Goal: Information Seeking & Learning: Check status

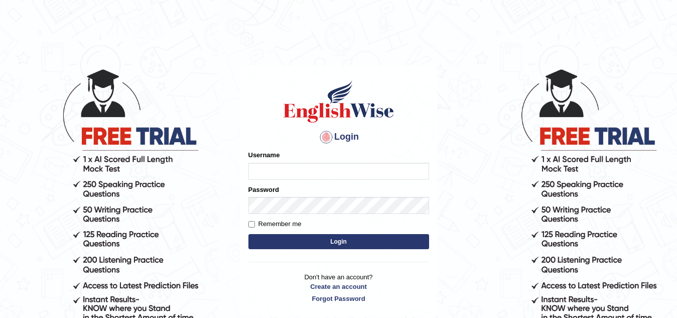
type input "Narendrasingh"
click at [315, 235] on button "Login" at bounding box center [338, 241] width 181 height 15
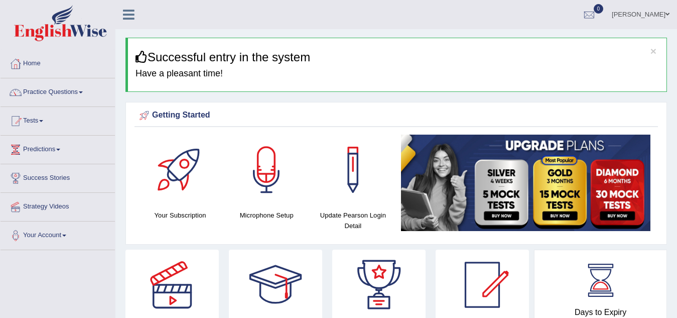
click at [43, 121] on span at bounding box center [41, 121] width 4 height 2
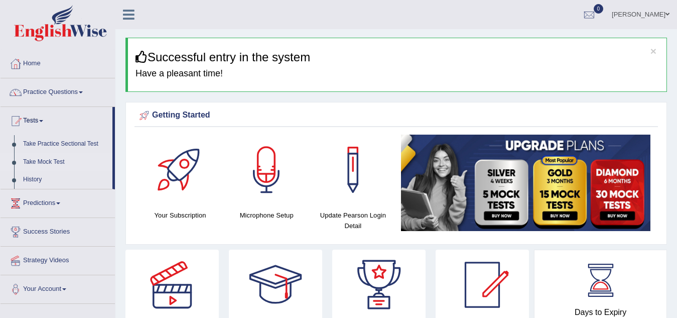
click at [34, 162] on link "Take Mock Test" at bounding box center [66, 162] width 94 height 18
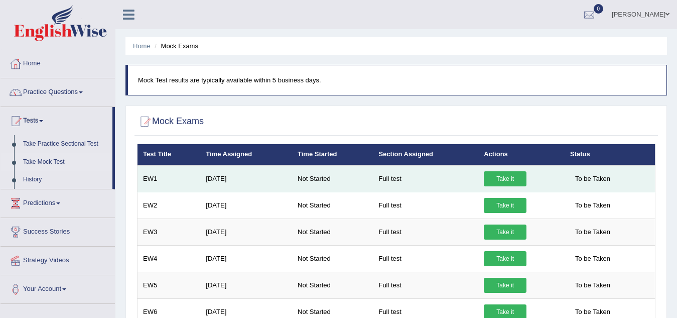
click at [497, 180] on link "Take it" at bounding box center [505, 178] width 43 height 15
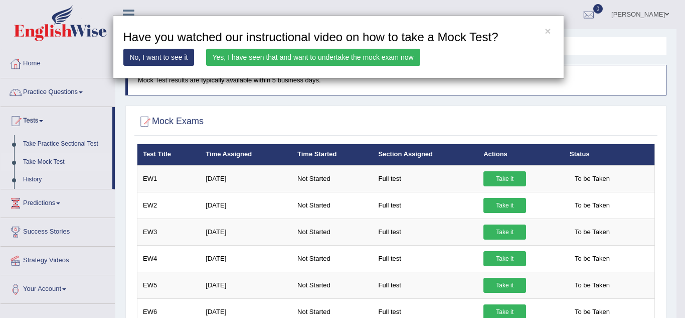
click at [171, 57] on link "No, I want to see it" at bounding box center [158, 57] width 71 height 17
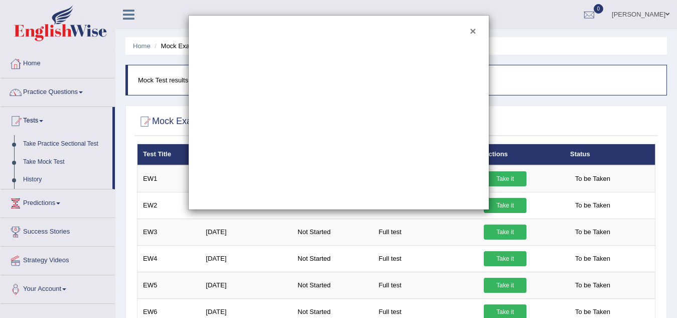
click at [472, 30] on button "×" at bounding box center [473, 31] width 6 height 11
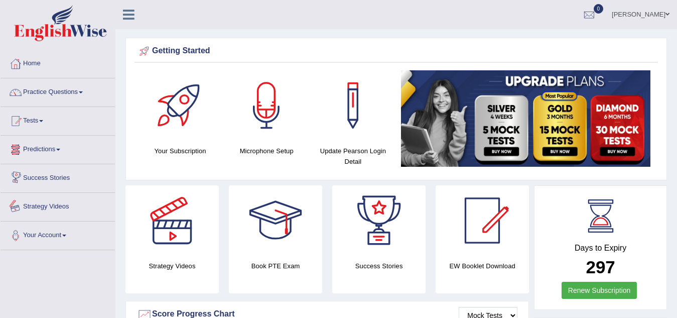
click at [54, 204] on link "Strategy Videos" at bounding box center [58, 205] width 114 height 25
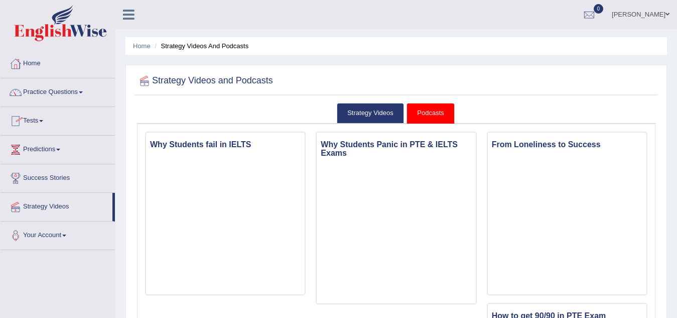
click at [43, 117] on link "Tests" at bounding box center [58, 119] width 114 height 25
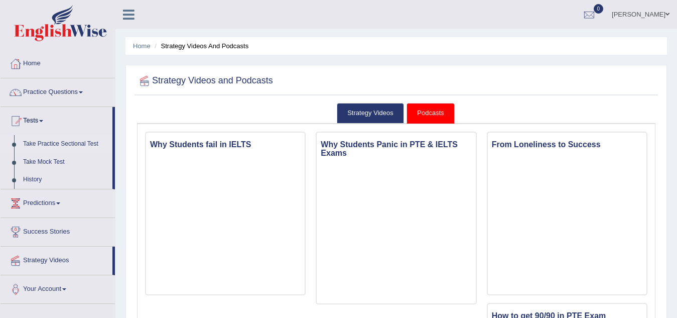
click at [39, 144] on link "Take Practice Sectional Test" at bounding box center [66, 144] width 94 height 18
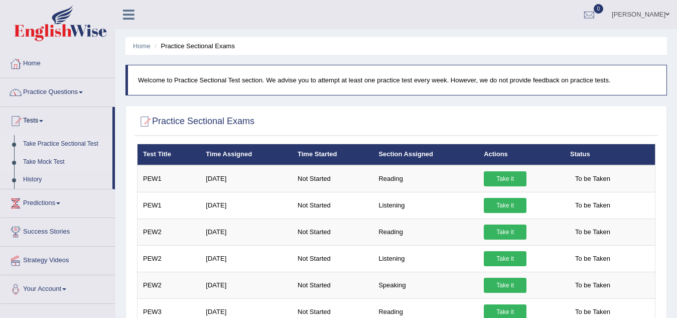
click at [32, 165] on link "Take Mock Test" at bounding box center [66, 162] width 94 height 18
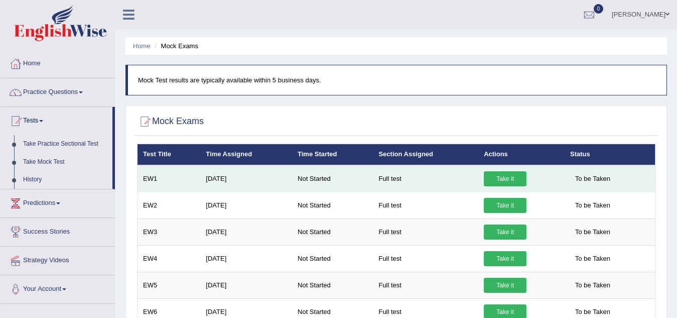
click at [502, 178] on link "Take it" at bounding box center [505, 178] width 43 height 15
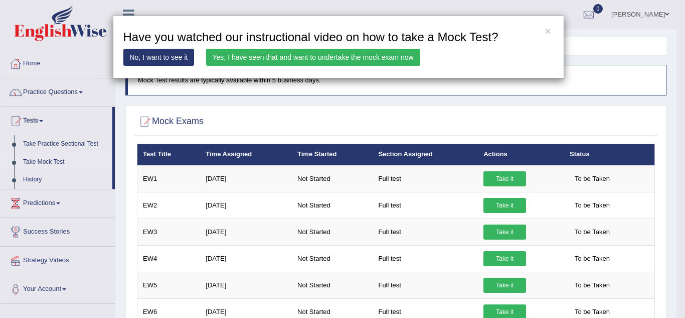
click at [385, 60] on link "Yes, I have seen that and want to undertake the mock exam now" at bounding box center [313, 57] width 214 height 17
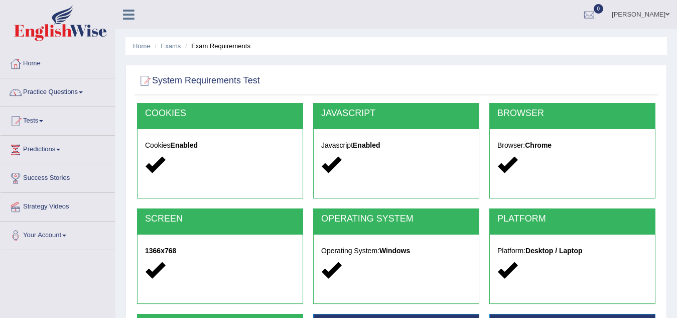
scroll to position [201, 0]
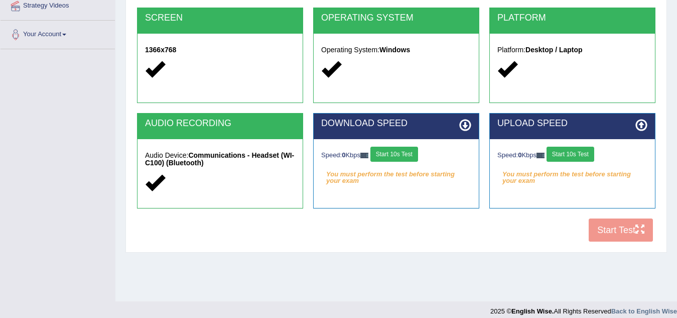
click at [403, 153] on button "Start 10s Test" at bounding box center [394, 153] width 48 height 15
click at [569, 155] on button "Start 10s Test" at bounding box center [570, 153] width 48 height 15
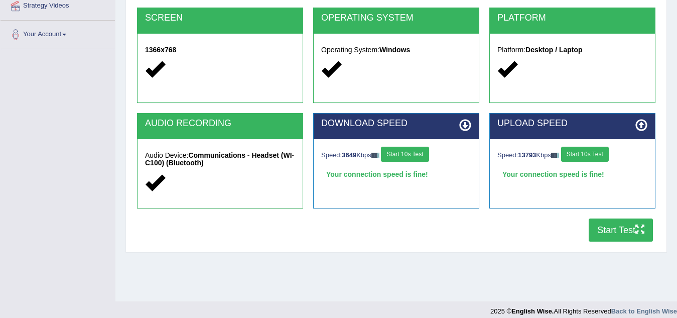
click at [601, 228] on button "Start Test" at bounding box center [620, 229] width 64 height 23
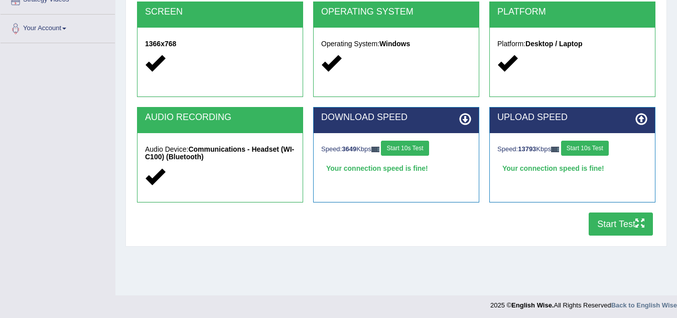
scroll to position [209, 0]
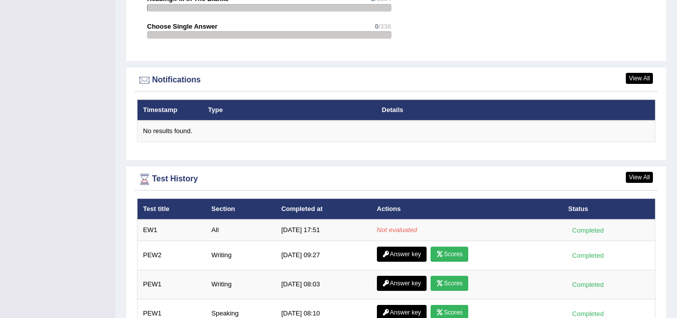
scroll to position [1215, 0]
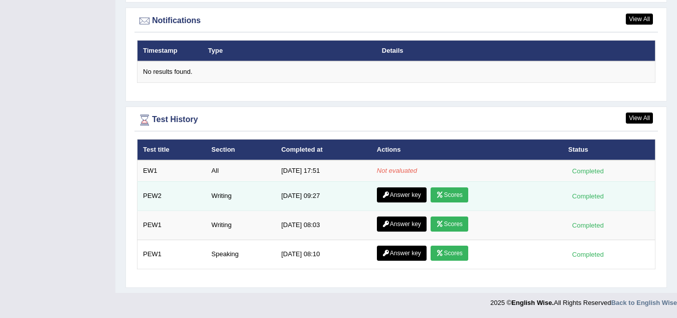
click at [383, 195] on icon at bounding box center [386, 195] width 8 height 6
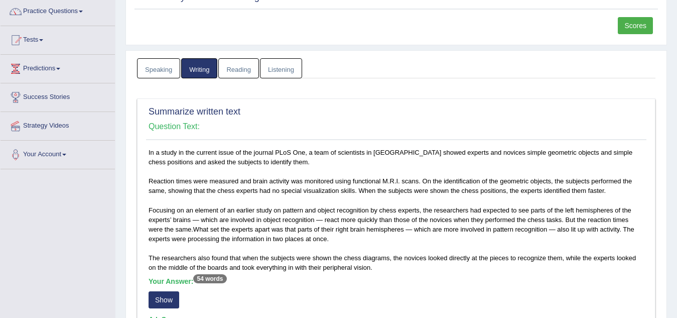
scroll to position [50, 0]
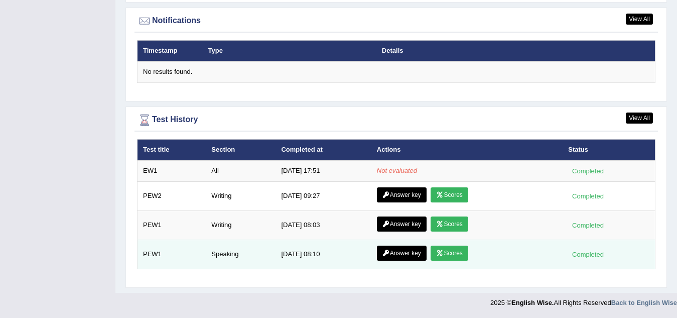
click at [450, 250] on link "Scores" at bounding box center [448, 252] width 37 height 15
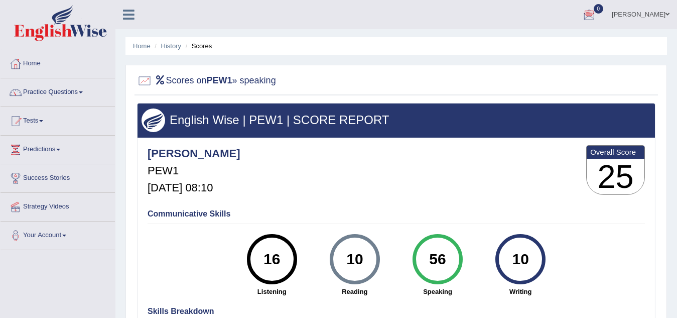
click at [597, 14] on div at bounding box center [588, 15] width 15 height 15
click at [565, 43] on div "See All Alerts" at bounding box center [528, 42] width 133 height 11
click at [596, 14] on div at bounding box center [588, 15] width 15 height 15
click at [556, 43] on link "See All Alerts" at bounding box center [529, 42] width 56 height 11
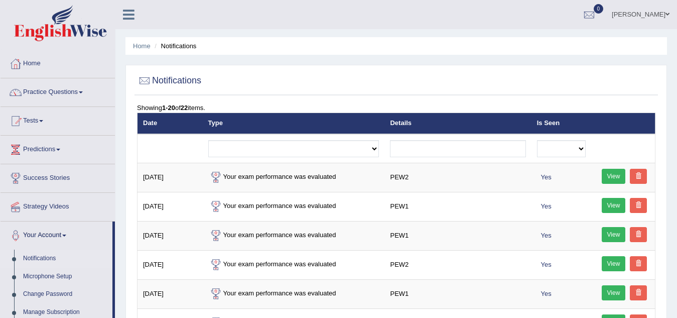
click at [666, 13] on span at bounding box center [667, 14] width 4 height 7
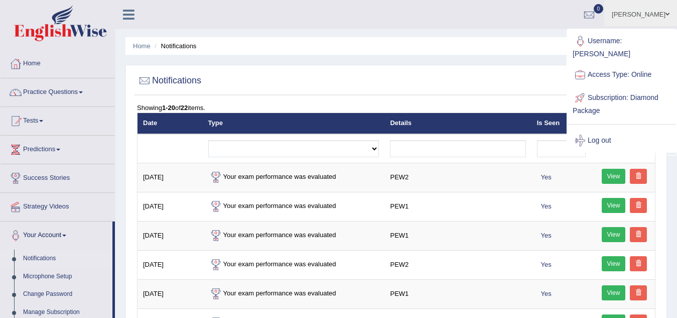
click at [529, 11] on ul "Narendra Singh Toggle navigation Username: NarendraSingh Access Type: Online Su…" at bounding box center [480, 14] width 393 height 29
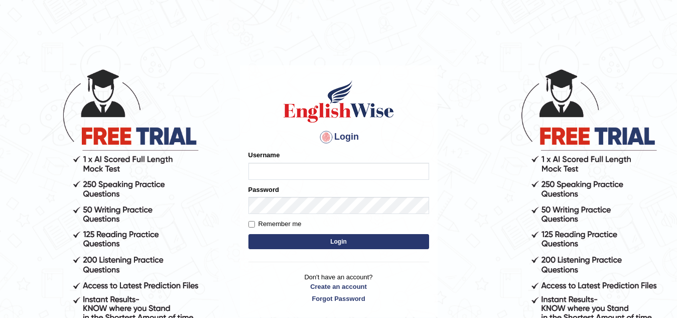
type input "Narendrasingh"
click at [327, 245] on button "Login" at bounding box center [338, 241] width 181 height 15
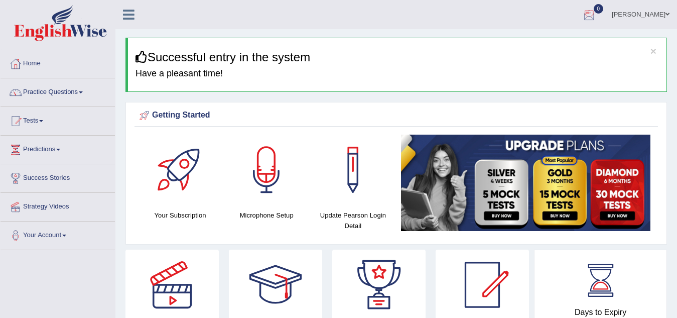
click at [597, 13] on div at bounding box center [588, 15] width 15 height 15
click at [634, 18] on link "[PERSON_NAME]" at bounding box center [640, 13] width 73 height 26
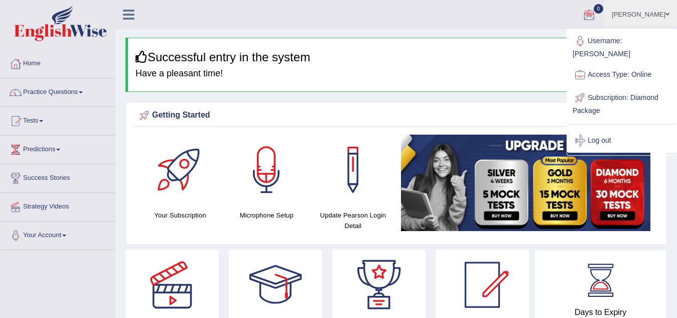
click at [539, 12] on ul "Narendra Singh Toggle navigation Username: NarendraSingh Access Type: Online Su…" at bounding box center [480, 14] width 393 height 29
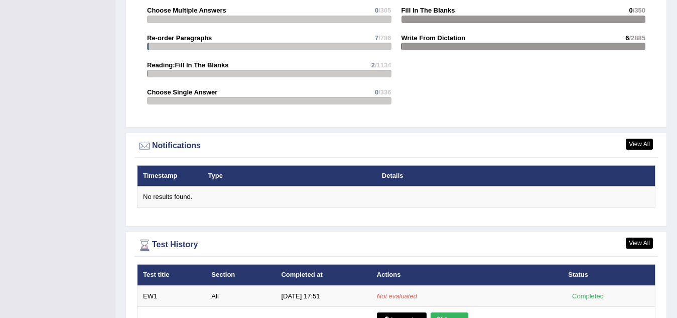
scroll to position [1279, 0]
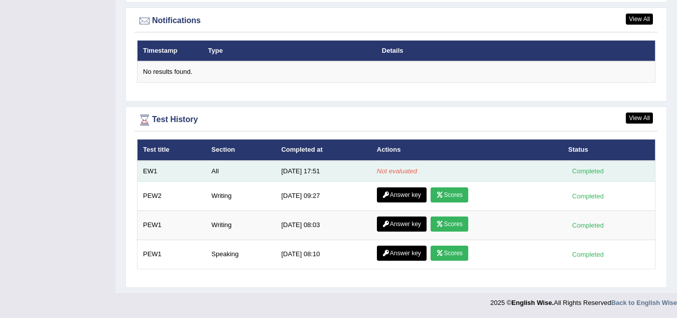
click at [583, 169] on div "Completed" at bounding box center [587, 171] width 39 height 11
click at [148, 171] on td "EW1" at bounding box center [171, 171] width 69 height 21
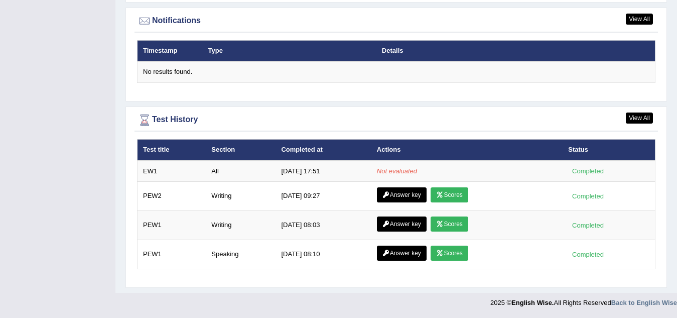
click at [165, 147] on th "Test title" at bounding box center [171, 149] width 69 height 21
click at [217, 149] on th "Section" at bounding box center [241, 149] width 70 height 21
click at [229, 149] on th "Section" at bounding box center [241, 149] width 70 height 21
click at [387, 150] on th "Actions" at bounding box center [466, 149] width 191 height 21
click at [652, 116] on link "View All" at bounding box center [639, 117] width 27 height 11
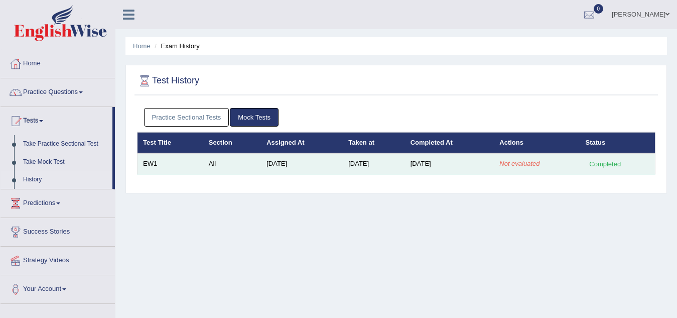
click at [608, 168] on div "Completed" at bounding box center [604, 164] width 39 height 11
click at [431, 164] on td "Sep 8, 2025" at bounding box center [449, 163] width 89 height 21
click at [349, 166] on td "Sep 8, 2025" at bounding box center [374, 163] width 62 height 21
click at [511, 162] on em "Not evaluated" at bounding box center [519, 164] width 40 height 8
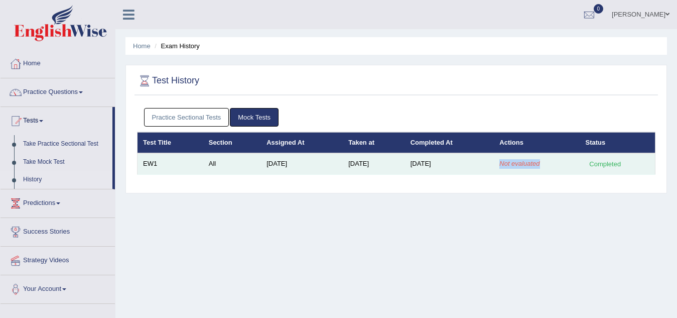
click at [511, 162] on em "Not evaluated" at bounding box center [519, 164] width 40 height 8
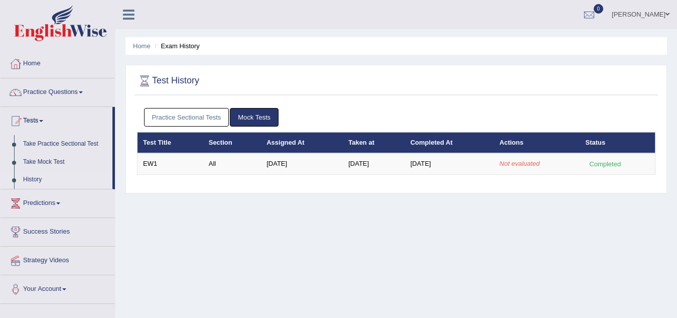
click at [550, 83] on div at bounding box center [396, 81] width 518 height 21
click at [592, 12] on div at bounding box center [588, 15] width 15 height 15
click at [534, 40] on strong "See All Alerts" at bounding box center [525, 42] width 45 height 8
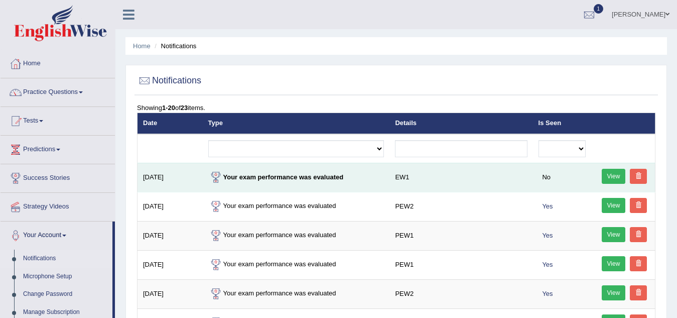
click at [614, 177] on link "View" at bounding box center [614, 176] width 24 height 15
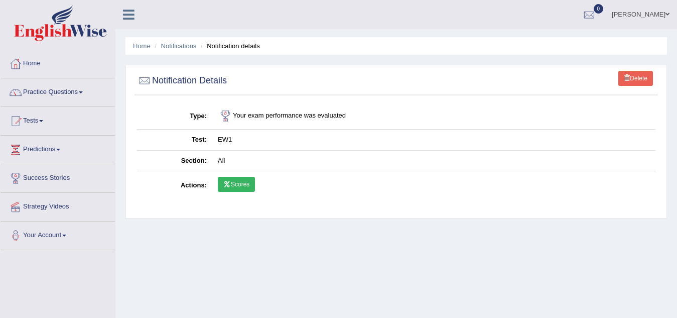
click at [238, 183] on link "Scores" at bounding box center [236, 184] width 37 height 15
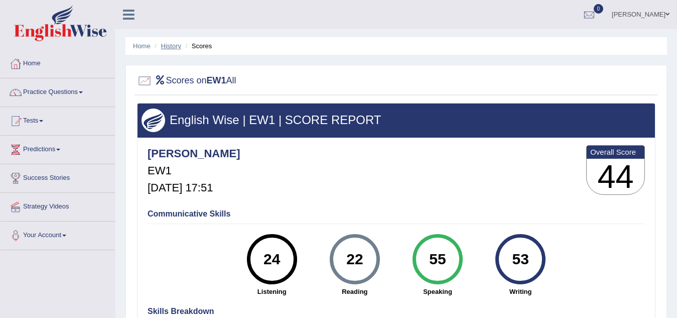
click at [174, 46] on link "History" at bounding box center [171, 46] width 20 height 8
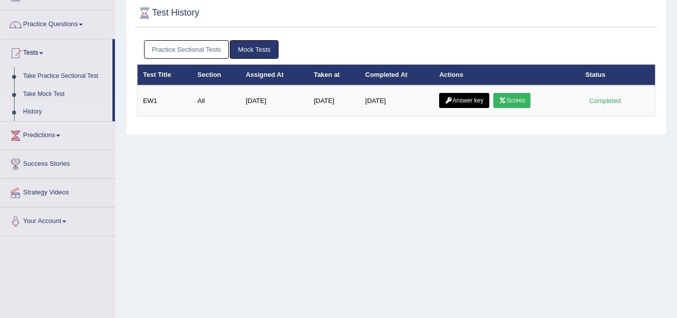
scroll to position [9, 0]
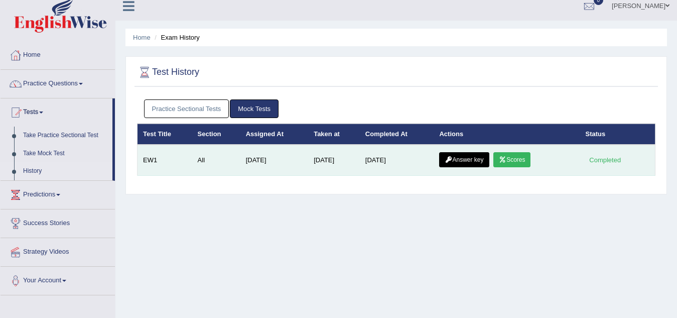
click at [468, 162] on link "Answer key" at bounding box center [464, 159] width 50 height 15
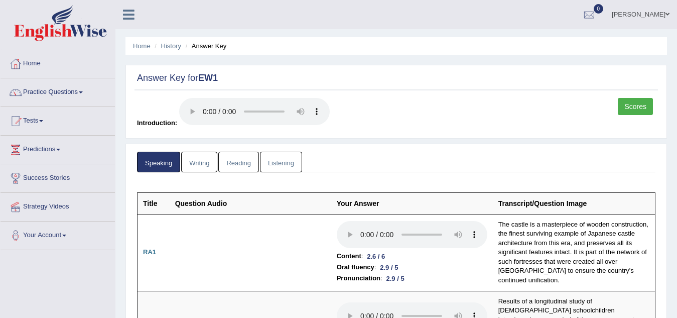
click at [645, 103] on link "Scores" at bounding box center [635, 106] width 35 height 17
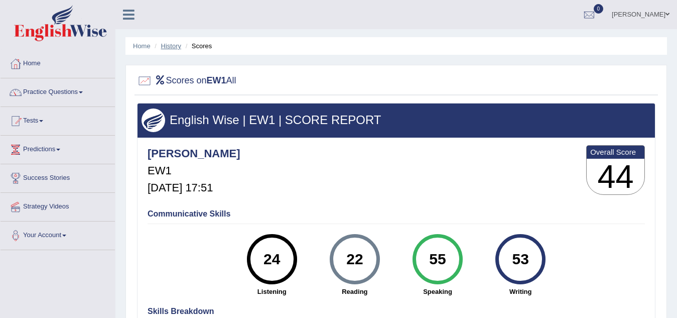
click at [173, 44] on link "History" at bounding box center [171, 46] width 20 height 8
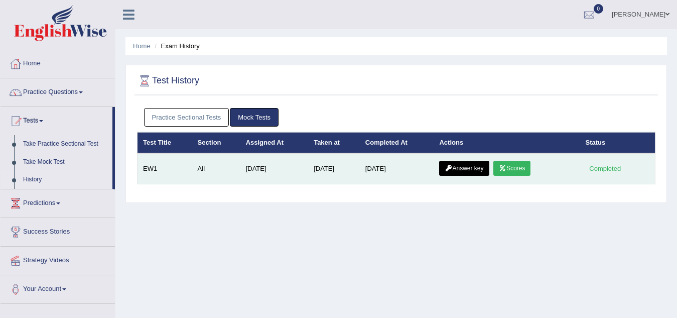
click at [461, 167] on link "Answer key" at bounding box center [464, 168] width 50 height 15
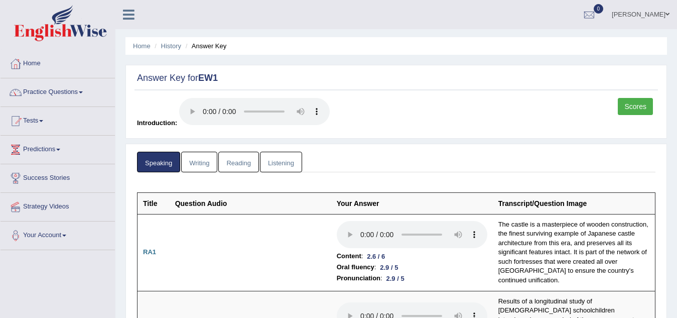
click at [208, 49] on li "Answer Key" at bounding box center [205, 46] width 44 height 10
click at [205, 49] on li "Answer Key" at bounding box center [205, 46] width 44 height 10
click at [199, 165] on link "Writing" at bounding box center [199, 162] width 36 height 21
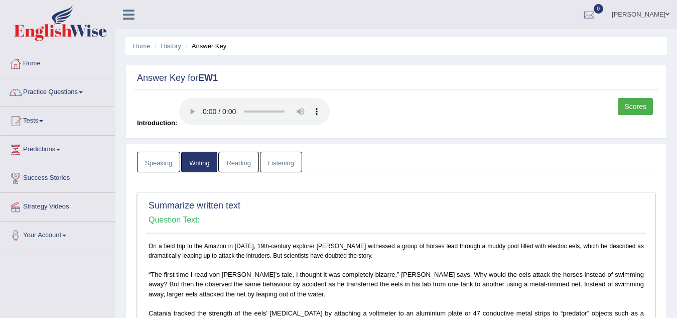
click at [244, 158] on link "Reading" at bounding box center [238, 162] width 40 height 21
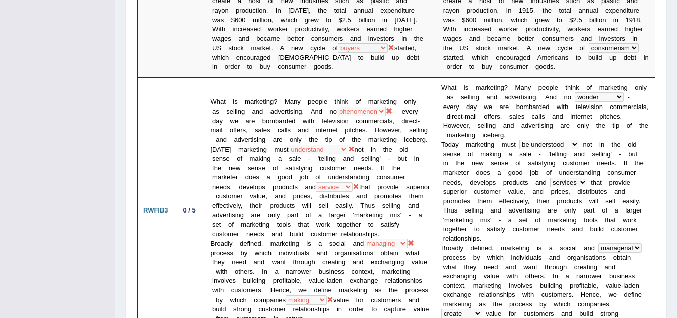
scroll to position [593, 0]
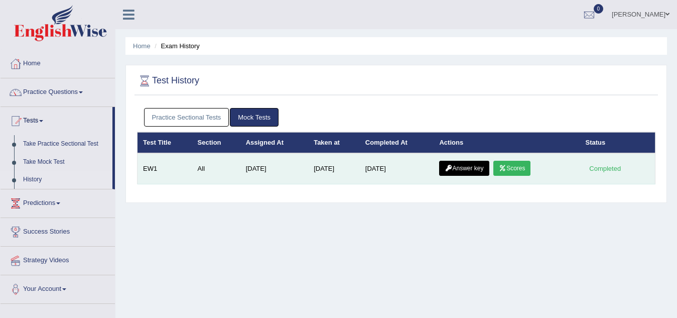
click at [465, 166] on link "Answer key" at bounding box center [464, 168] width 50 height 15
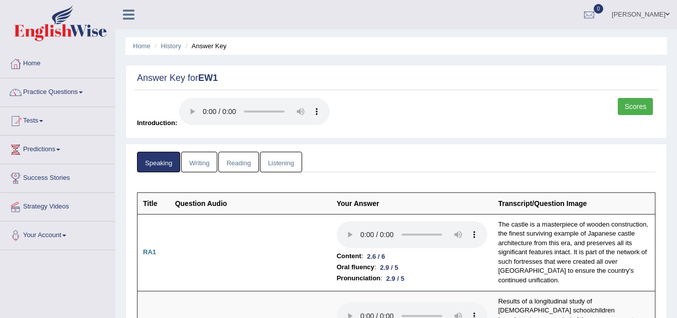
click at [284, 162] on link "Listening" at bounding box center [281, 162] width 42 height 21
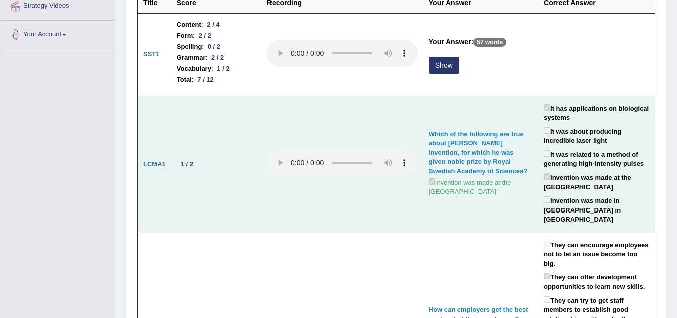
scroll to position [151, 0]
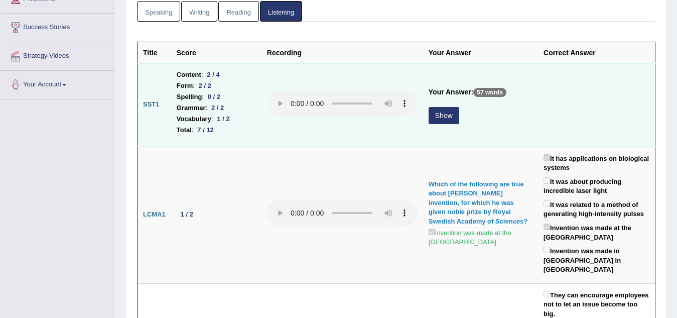
click at [445, 111] on button "Show" at bounding box center [443, 115] width 31 height 17
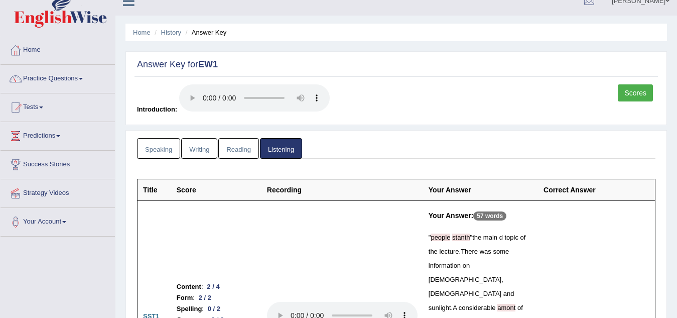
scroll to position [0, 0]
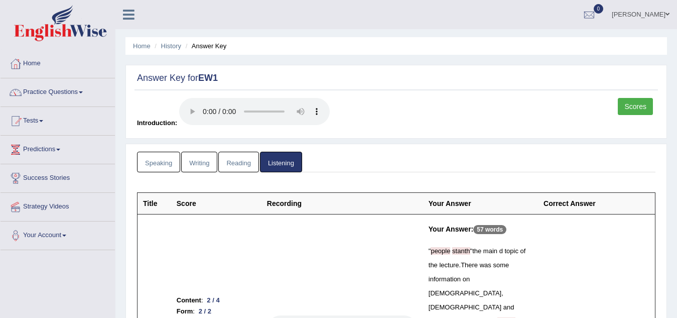
click at [645, 107] on link "Scores" at bounding box center [635, 106] width 35 height 17
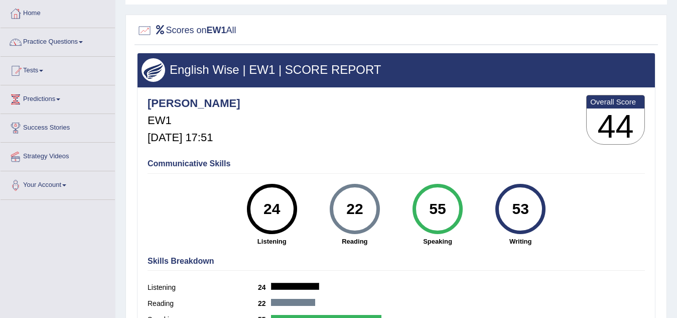
scroll to position [151, 0]
